Goal: Obtain resource: Obtain resource

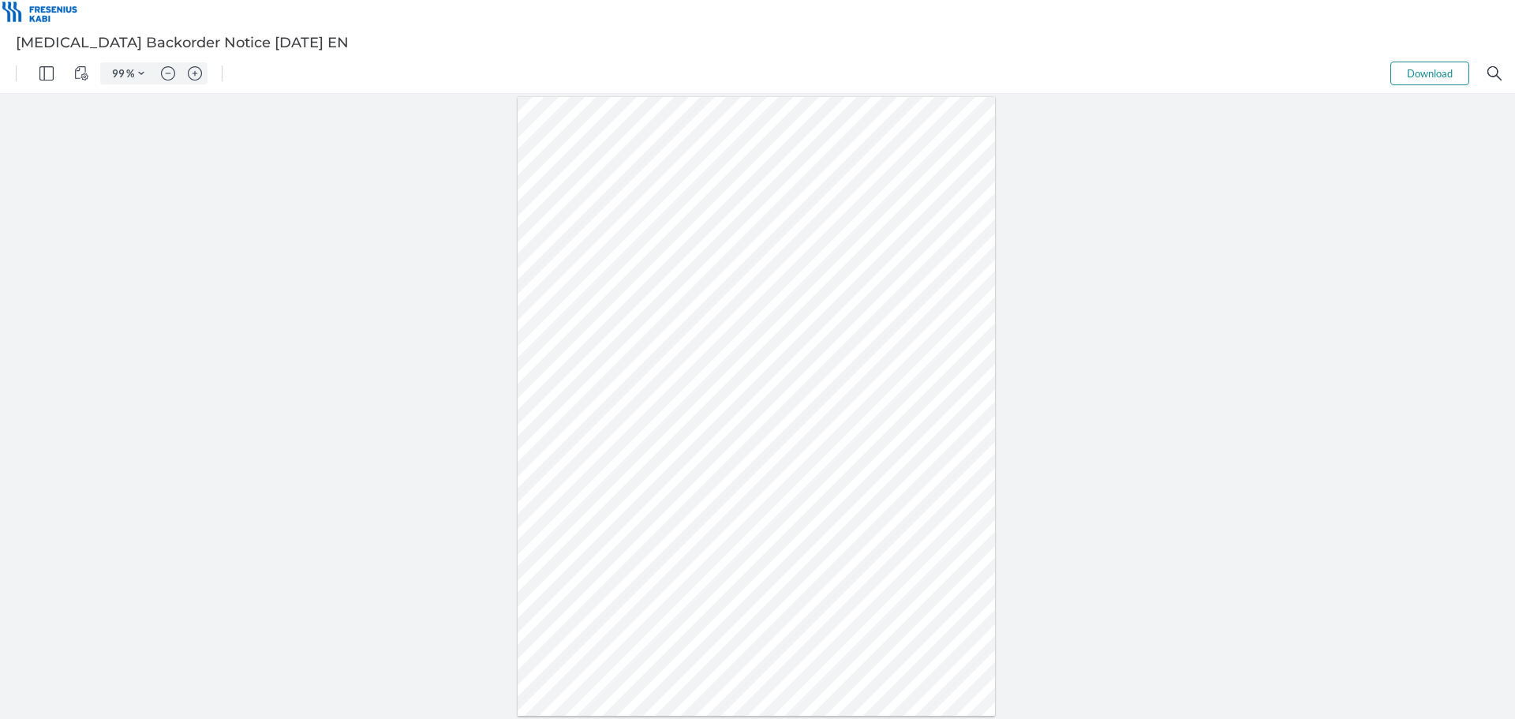
click at [569, 398] on div at bounding box center [757, 406] width 478 height 619
click at [571, 397] on div at bounding box center [757, 406] width 478 height 619
drag, startPoint x: 563, startPoint y: 396, endPoint x: 592, endPoint y: 398, distance: 28.4
click at [592, 398] on div at bounding box center [757, 406] width 478 height 619
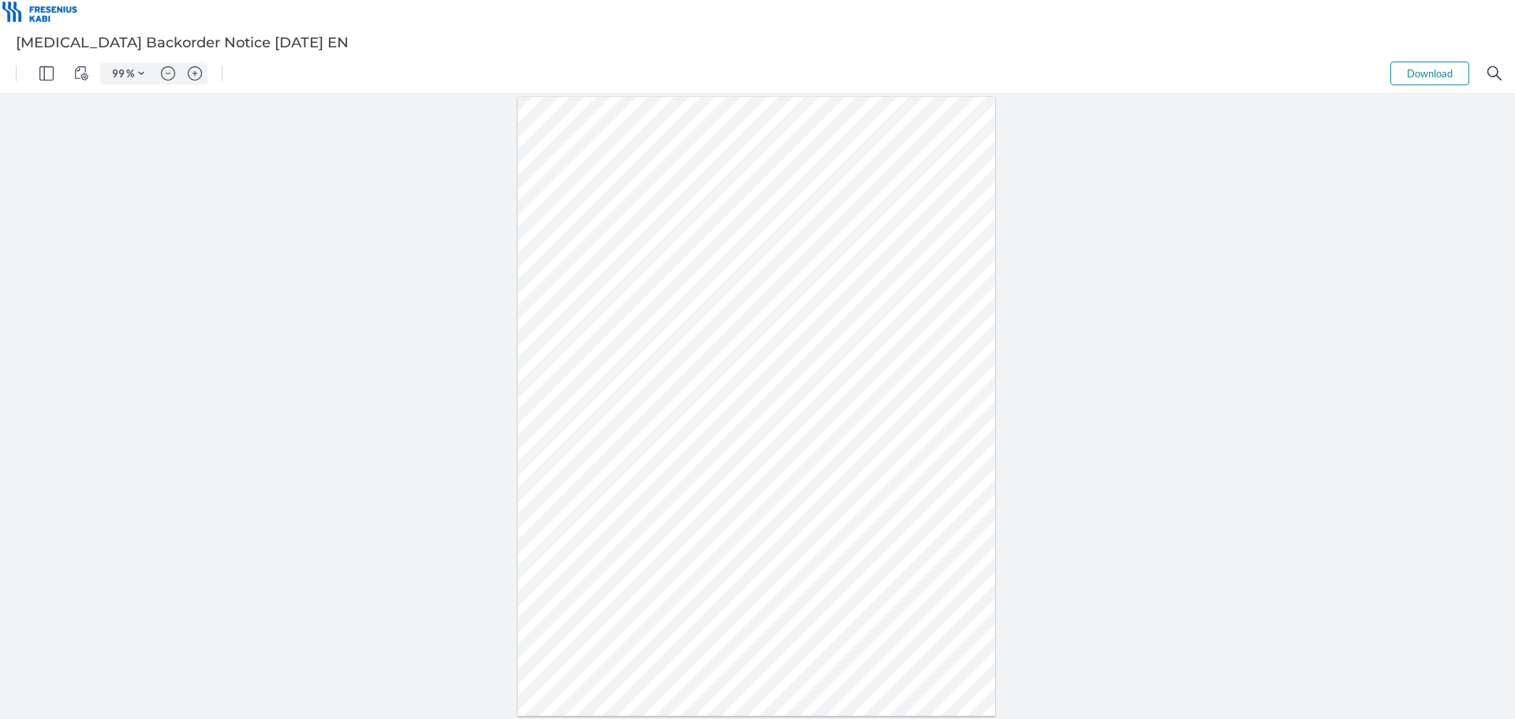
drag, startPoint x: 594, startPoint y: 396, endPoint x: 553, endPoint y: 395, distance: 41.0
click at [553, 395] on div at bounding box center [757, 406] width 478 height 619
click at [651, 402] on div at bounding box center [757, 406] width 478 height 619
click at [656, 399] on div at bounding box center [757, 406] width 478 height 619
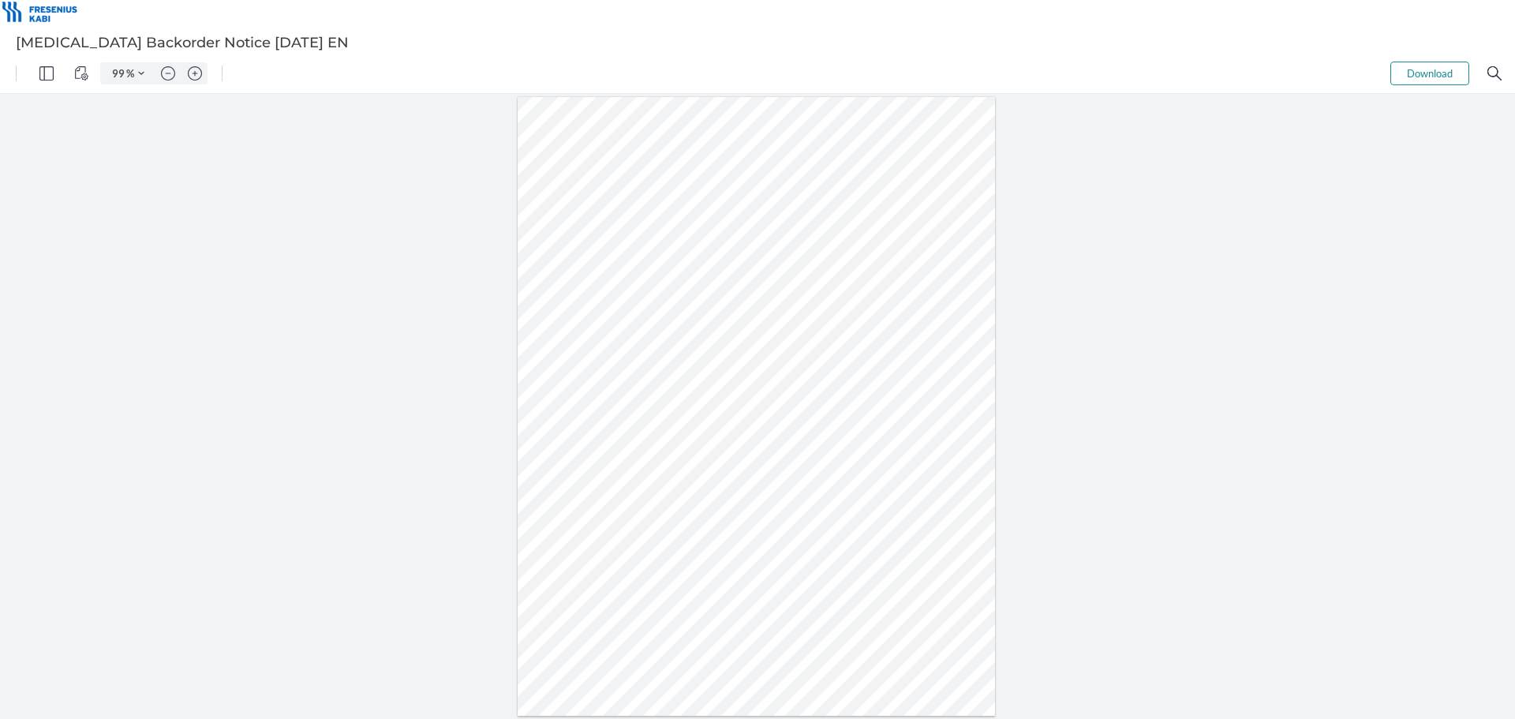
click at [659, 398] on div at bounding box center [757, 406] width 478 height 619
drag, startPoint x: 675, startPoint y: 398, endPoint x: 651, endPoint y: 398, distance: 24.5
click at [651, 398] on div at bounding box center [757, 406] width 478 height 619
click at [799, 334] on div at bounding box center [757, 406] width 478 height 619
click at [1268, 227] on div at bounding box center [757, 406] width 1515 height 625
